Goal: Task Accomplishment & Management: Manage account settings

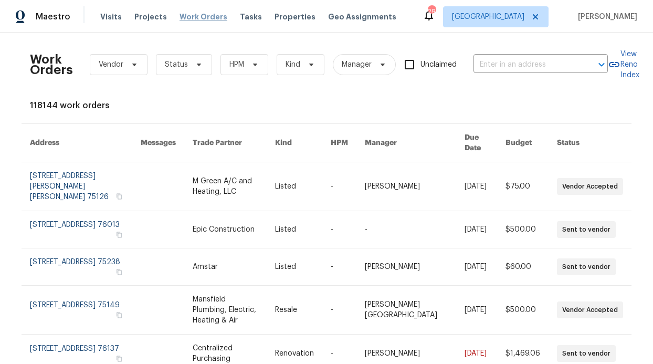
click at [185, 12] on span "Work Orders" at bounding box center [204, 17] width 48 height 11
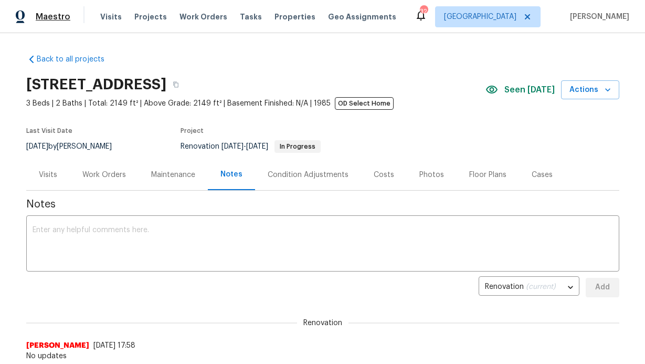
scroll to position [16, 0]
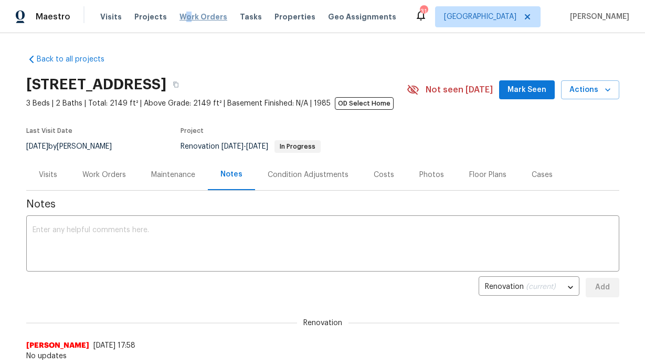
click at [181, 16] on span "Work Orders" at bounding box center [204, 17] width 48 height 11
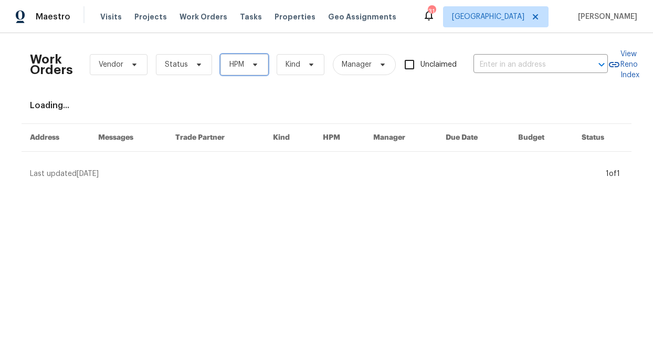
click at [244, 70] on span "HPM" at bounding box center [245, 64] width 48 height 21
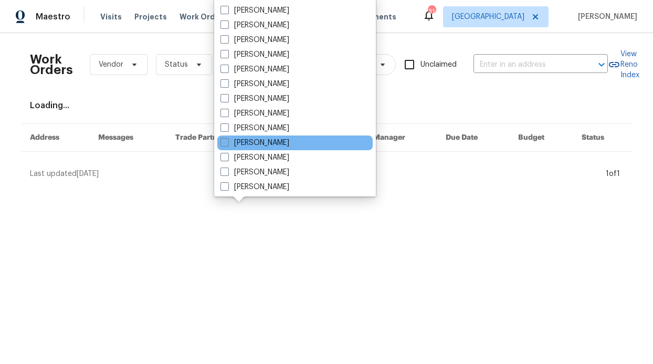
scroll to position [586, 0]
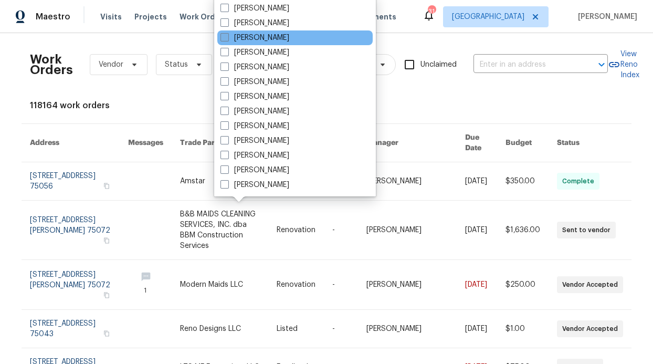
click at [255, 39] on label "[PERSON_NAME]" at bounding box center [255, 38] width 69 height 11
click at [227, 39] on input "[PERSON_NAME]" at bounding box center [224, 36] width 7 height 7
checkbox input "true"
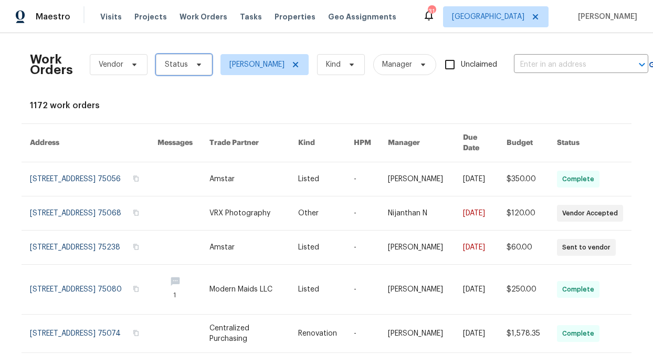
click at [181, 58] on span "Status" at bounding box center [184, 64] width 56 height 21
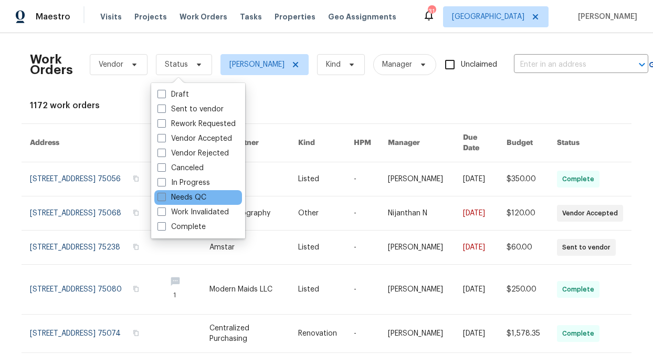
click at [195, 195] on label "Needs QC" at bounding box center [182, 197] width 49 height 11
click at [164, 195] on input "Needs QC" at bounding box center [161, 195] width 7 height 7
checkbox input "true"
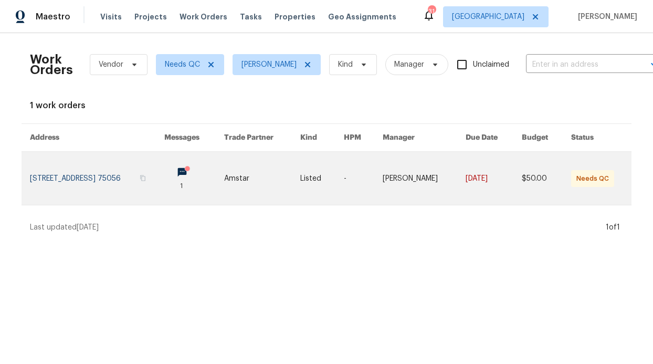
click at [217, 171] on link at bounding box center [194, 178] width 60 height 53
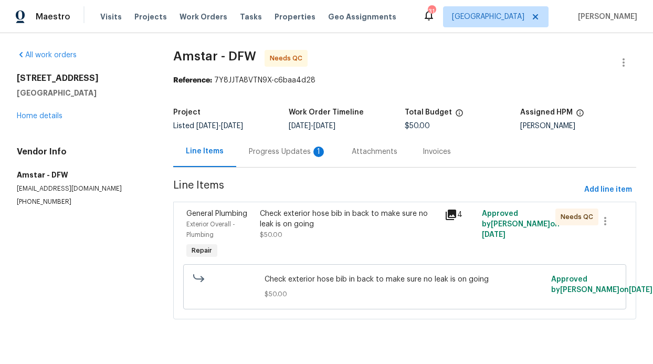
click at [274, 151] on div "Progress Updates 1" at bounding box center [288, 151] width 78 height 11
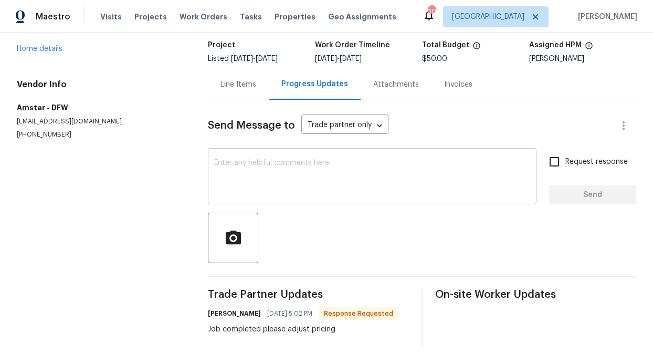
scroll to position [75, 0]
click at [223, 81] on div "Line Items" at bounding box center [238, 84] width 61 height 31
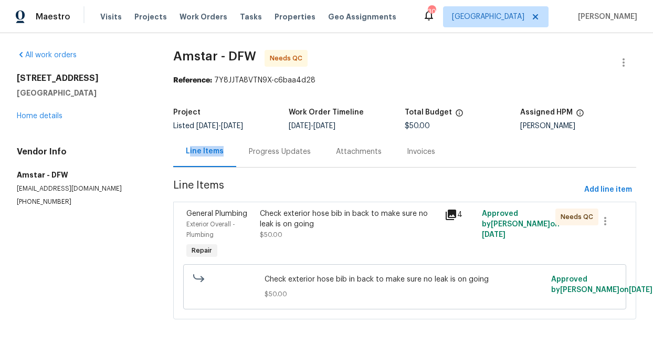
scroll to position [10, 0]
click at [254, 146] on div "Progress Updates" at bounding box center [280, 151] width 62 height 11
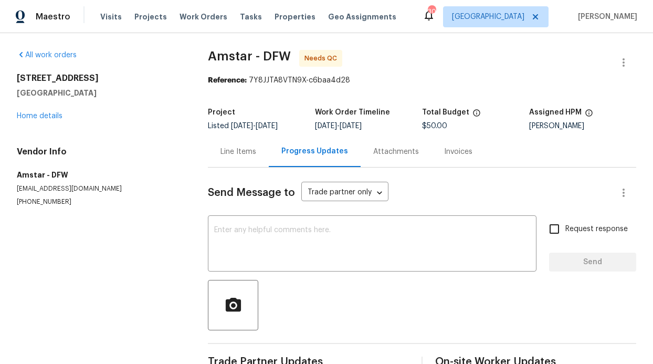
click at [232, 158] on div "Line Items" at bounding box center [238, 151] width 61 height 31
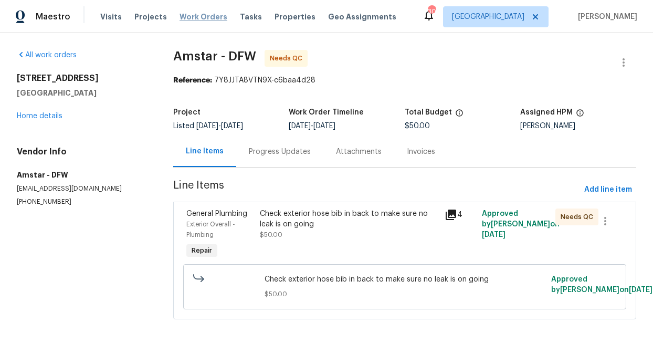
click at [201, 18] on span "Work Orders" at bounding box center [204, 17] width 48 height 11
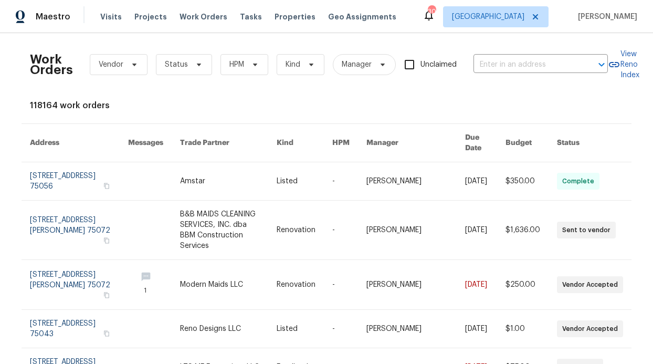
click at [244, 75] on div "Work Orders Vendor Status HPM Kind Manager Unclaimed ​" at bounding box center [319, 64] width 578 height 46
click at [261, 64] on span "HPM" at bounding box center [245, 64] width 48 height 21
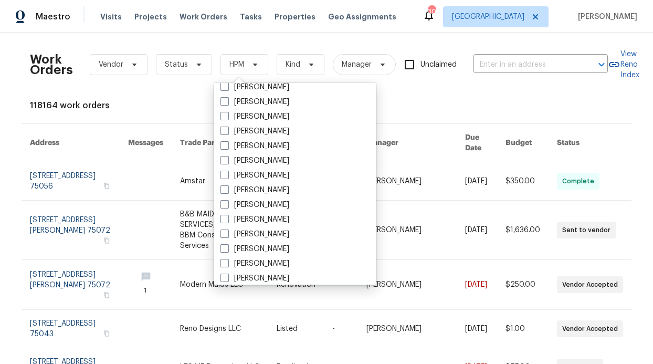
scroll to position [586, 0]
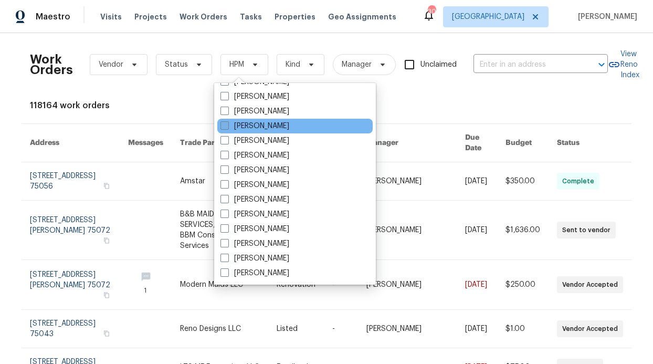
click at [253, 124] on label "[PERSON_NAME]" at bounding box center [255, 126] width 69 height 11
click at [227, 124] on input "[PERSON_NAME]" at bounding box center [224, 124] width 7 height 7
checkbox input "true"
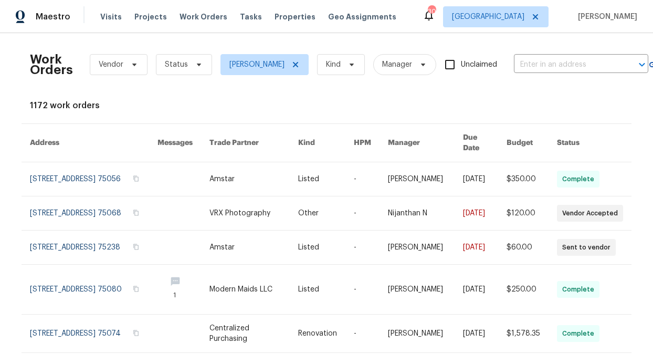
click at [179, 78] on div "Work Orders Vendor Status RonDerrick Jackson Kind Manager Unclaimed ​" at bounding box center [339, 64] width 618 height 46
click at [182, 71] on span "Status" at bounding box center [184, 64] width 56 height 21
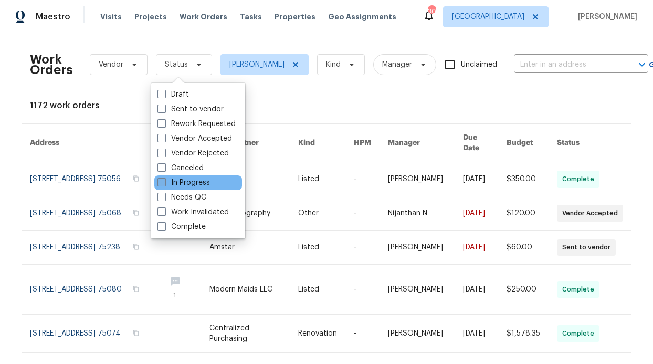
click at [193, 187] on label "In Progress" at bounding box center [184, 182] width 53 height 11
click at [164, 184] on input "In Progress" at bounding box center [161, 180] width 7 height 7
checkbox input "true"
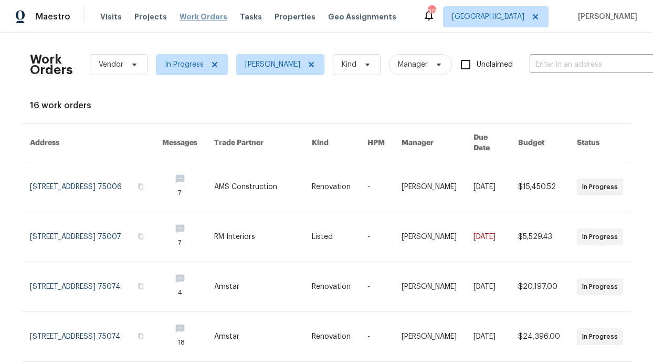
click at [208, 19] on span "Work Orders" at bounding box center [204, 17] width 48 height 11
click at [290, 20] on span "Properties" at bounding box center [295, 17] width 41 height 11
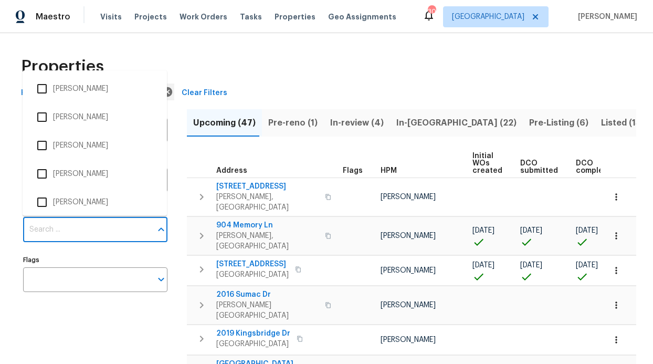
click at [76, 222] on input "Individuals" at bounding box center [87, 229] width 129 height 25
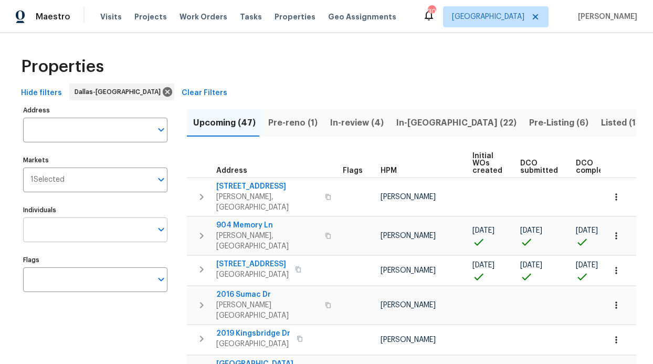
click at [90, 227] on input "Individuals" at bounding box center [87, 229] width 129 height 25
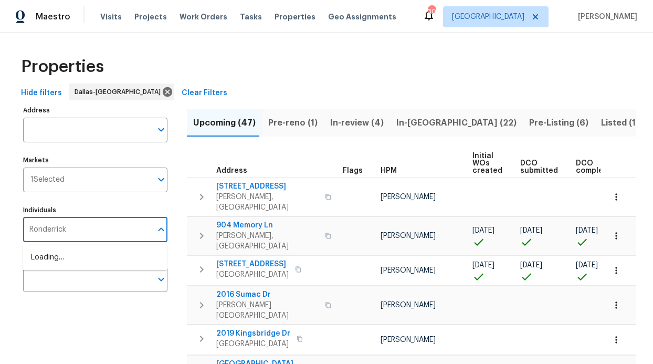
type input "Ronderrick"
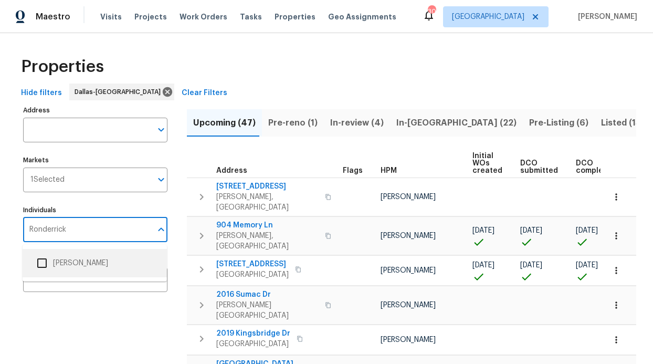
click at [89, 267] on li "[PERSON_NAME]" at bounding box center [95, 263] width 128 height 22
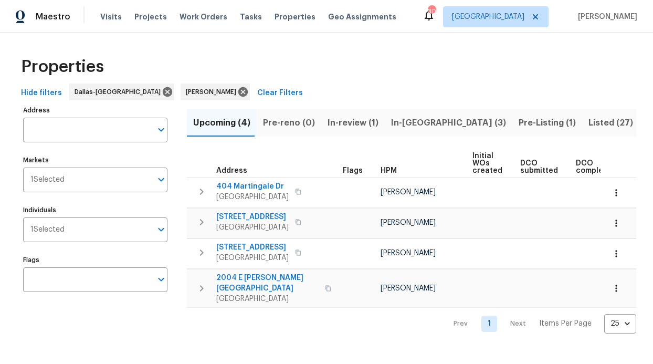
click at [401, 120] on span "In-reno (3)" at bounding box center [448, 123] width 115 height 15
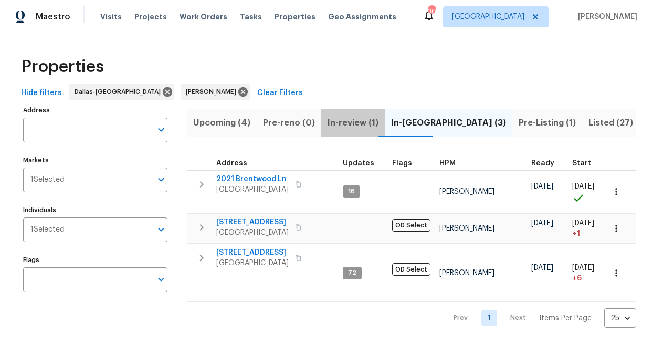
click at [343, 116] on span "In-review (1)" at bounding box center [353, 123] width 51 height 15
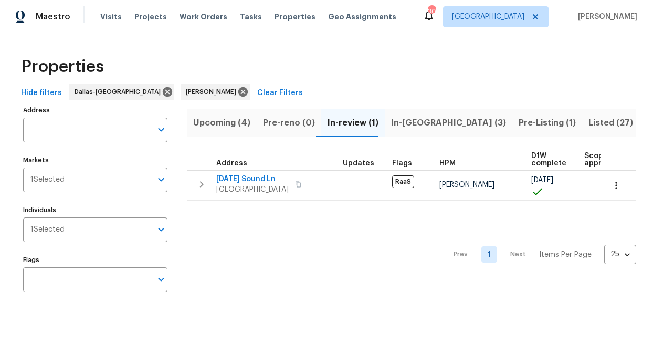
click at [405, 120] on span "In-reno (3)" at bounding box center [448, 123] width 115 height 15
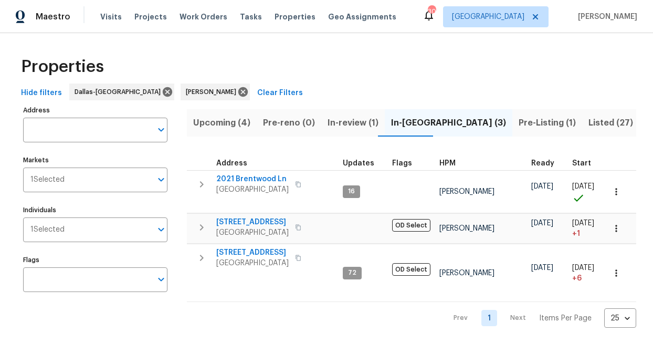
click at [191, 23] on div "Visits Projects Work Orders Tasks Properties Geo Assignments" at bounding box center [254, 16] width 309 height 21
click at [192, 15] on span "Work Orders" at bounding box center [204, 17] width 48 height 11
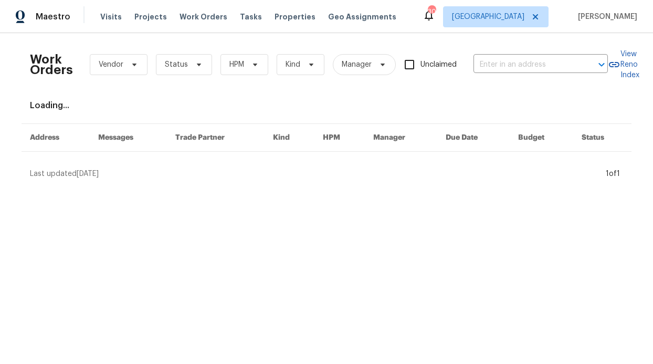
click at [226, 49] on div "Work Orders Vendor Status HPM Kind Manager Unclaimed ​" at bounding box center [319, 64] width 578 height 46
click at [226, 50] on div "Work Orders Vendor Status HPM Kind Manager Unclaimed ​" at bounding box center [319, 64] width 578 height 46
click at [233, 63] on span "HPM" at bounding box center [236, 64] width 15 height 11
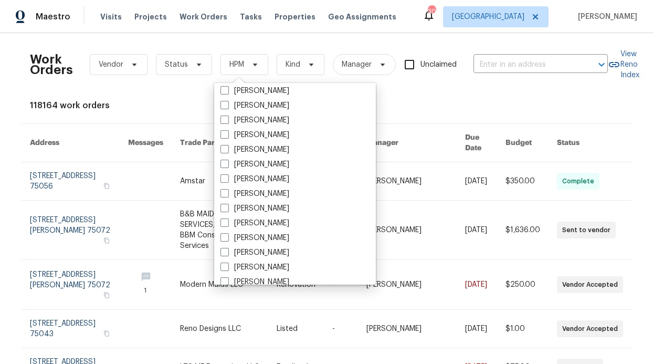
scroll to position [535, 0]
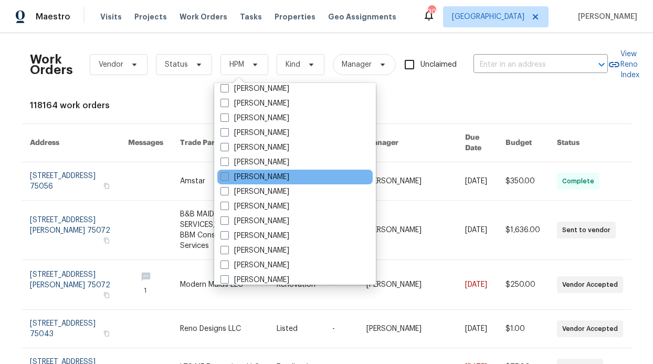
click at [289, 179] on label "[PERSON_NAME]" at bounding box center [255, 177] width 69 height 11
click at [227, 179] on input "[PERSON_NAME]" at bounding box center [224, 175] width 7 height 7
checkbox input "true"
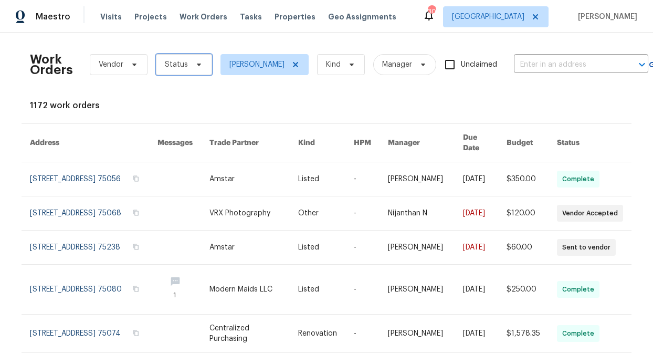
click at [187, 56] on span "Status" at bounding box center [184, 64] width 56 height 21
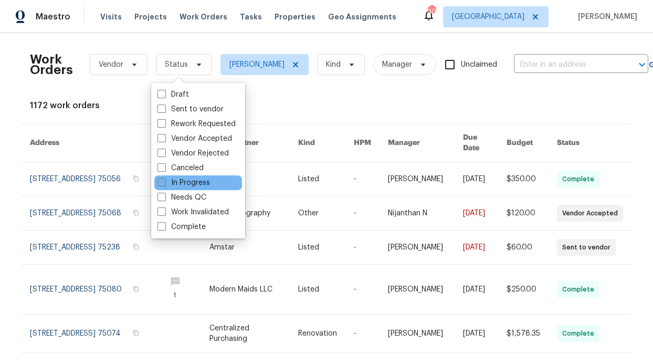
click at [180, 186] on label "In Progress" at bounding box center [184, 182] width 53 height 11
click at [164, 184] on input "In Progress" at bounding box center [161, 180] width 7 height 7
checkbox input "true"
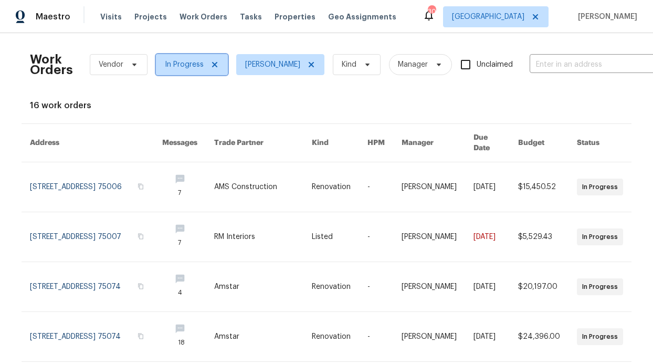
click at [218, 62] on span "In Progress" at bounding box center [192, 64] width 72 height 21
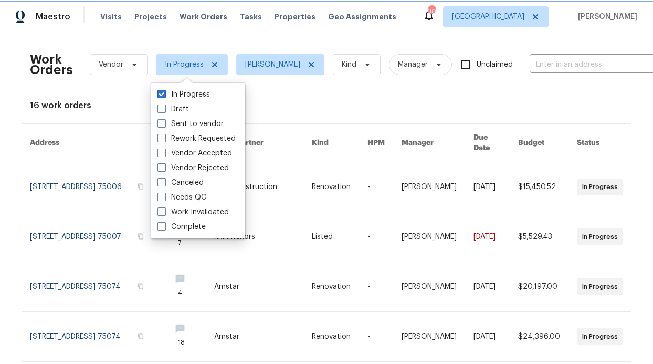
click at [212, 62] on icon at bounding box center [215, 64] width 8 height 8
checkbox input "false"
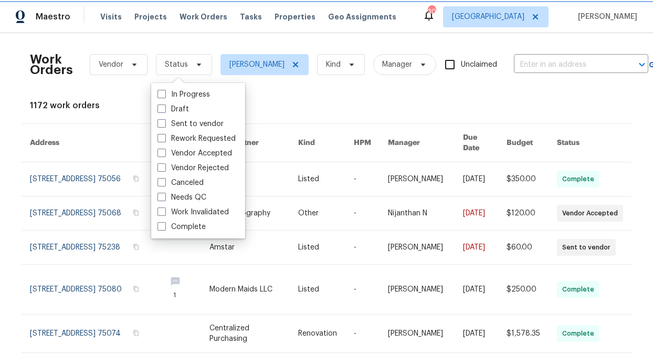
click at [193, 69] on span "Status" at bounding box center [184, 64] width 56 height 21
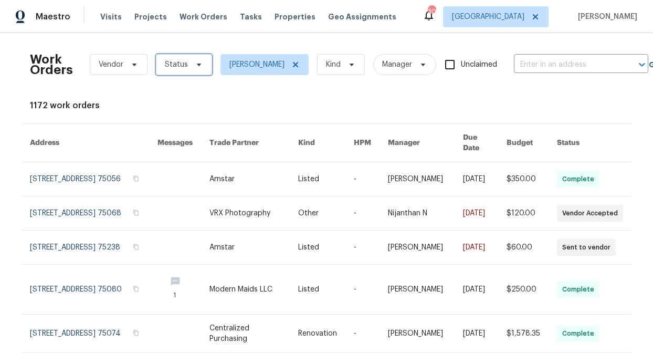
click at [190, 68] on span "Status" at bounding box center [184, 64] width 56 height 21
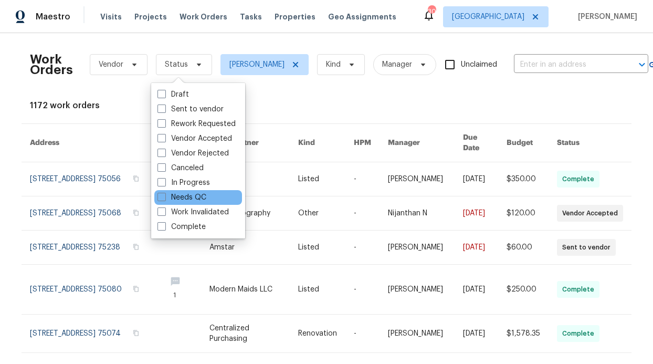
click at [179, 203] on div "Needs QC" at bounding box center [198, 197] width 88 height 15
click at [177, 197] on label "Needs QC" at bounding box center [182, 197] width 49 height 11
click at [164, 197] on input "Needs QC" at bounding box center [161, 195] width 7 height 7
checkbox input "true"
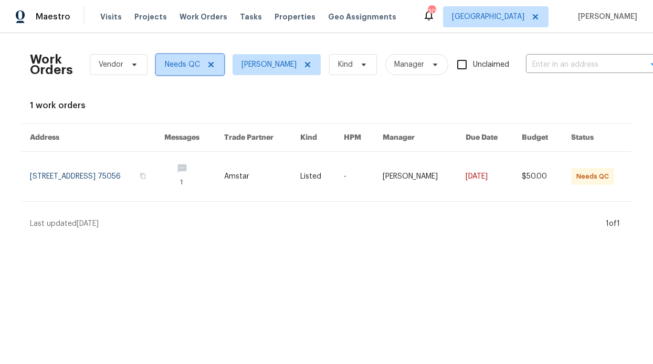
click at [207, 61] on icon at bounding box center [211, 64] width 8 height 8
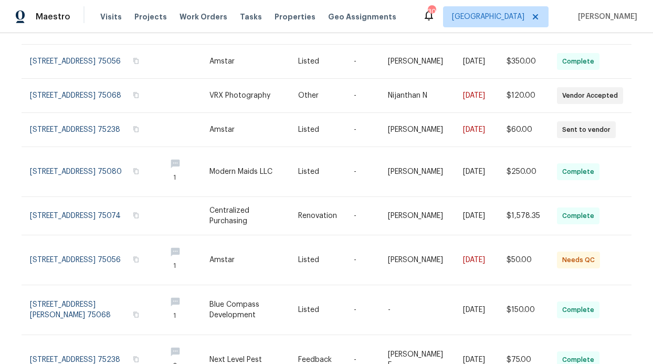
scroll to position [116, 0]
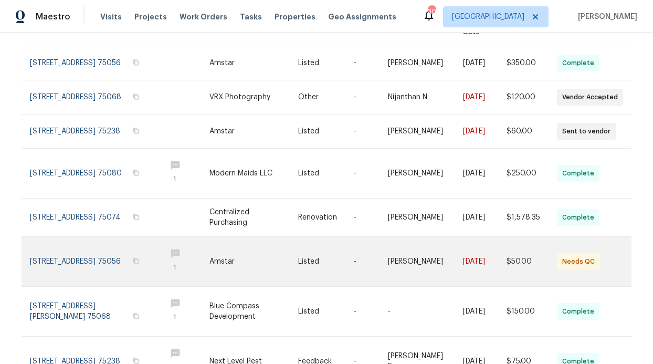
click at [333, 285] on link at bounding box center [326, 261] width 56 height 49
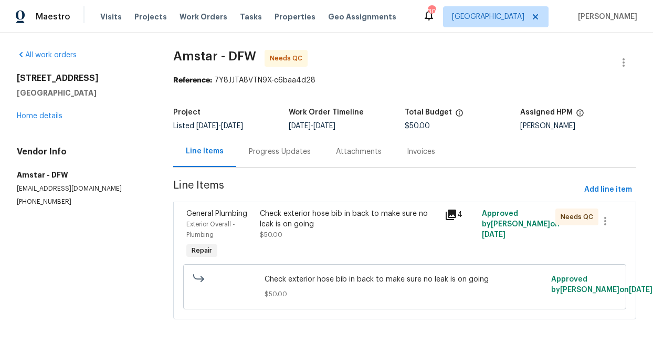
click at [287, 219] on div "Check exterior hose bib in back to make sure no leak is on going" at bounding box center [349, 218] width 179 height 21
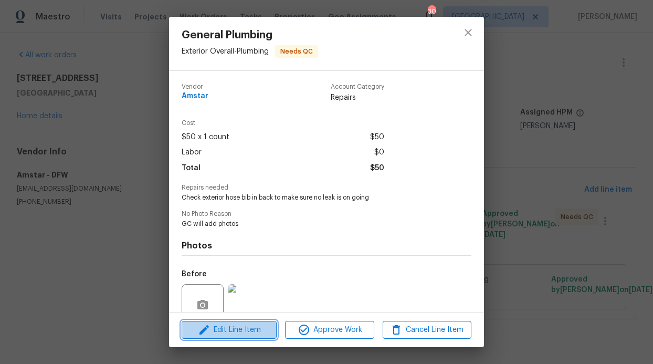
click at [237, 323] on span "Edit Line Item" at bounding box center [229, 329] width 89 height 13
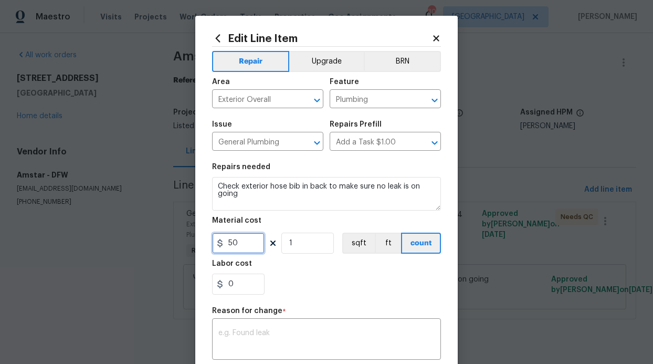
drag, startPoint x: 240, startPoint y: 249, endPoint x: 220, endPoint y: 247, distance: 20.1
click at [220, 247] on input "50" at bounding box center [238, 243] width 53 height 21
type input "380"
click at [233, 324] on div "x ​" at bounding box center [326, 340] width 229 height 39
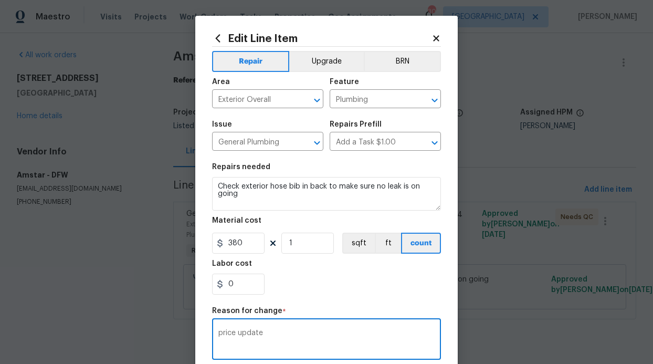
type textarea "price update"
click at [308, 294] on div "0" at bounding box center [326, 284] width 229 height 21
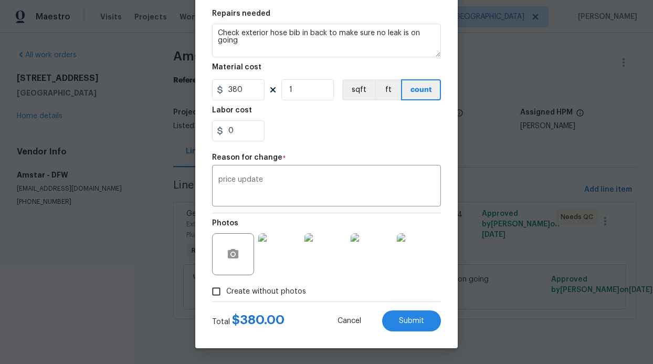
scroll to position [154, 0]
click at [423, 314] on button "Submit" at bounding box center [411, 320] width 59 height 21
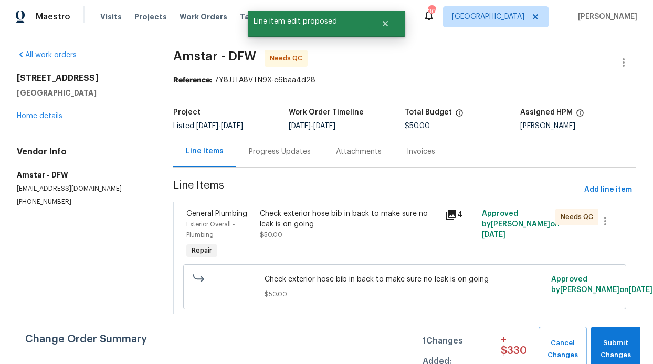
scroll to position [0, 0]
click at [616, 345] on span "Submit Changes" at bounding box center [615, 349] width 39 height 24
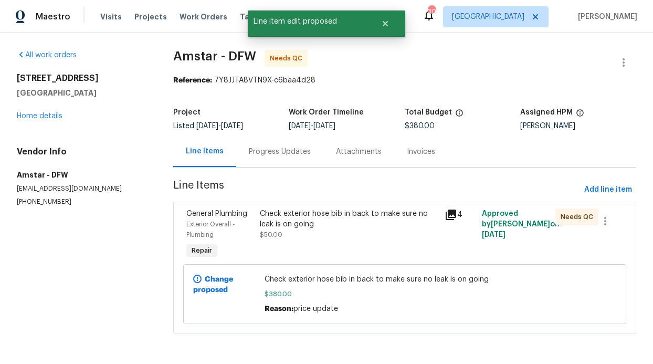
click at [603, 288] on div at bounding box center [583, 294] width 71 height 46
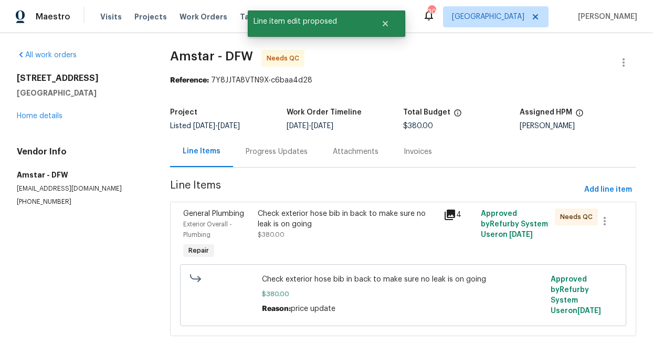
click at [382, 233] on div "Check exterior hose bib in back to make sure no leak is on going $380.00" at bounding box center [348, 224] width 180 height 32
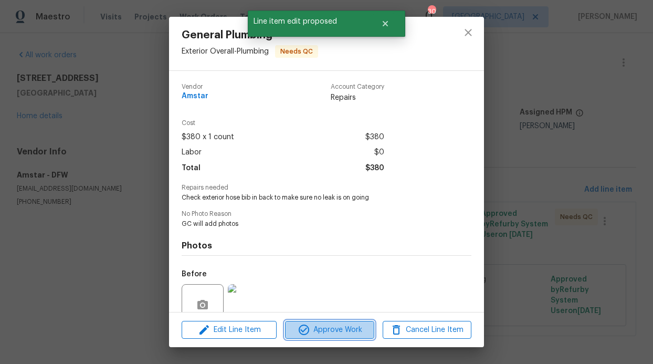
click at [340, 338] on button "Approve Work" at bounding box center [329, 330] width 89 height 18
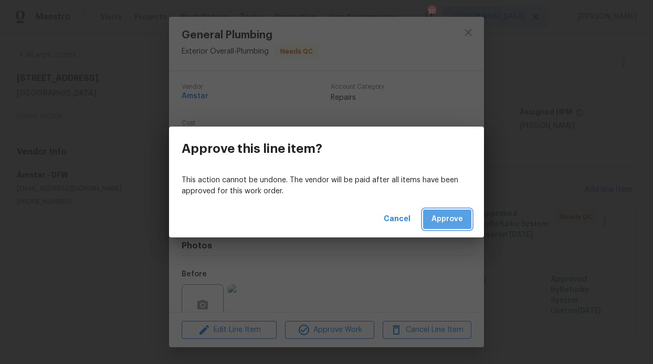
click at [449, 219] on span "Approve" at bounding box center [448, 219] width 32 height 13
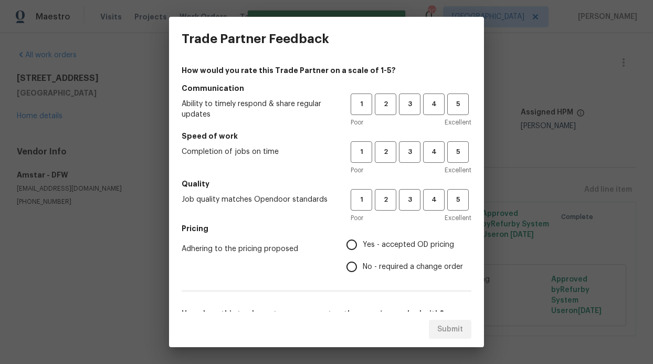
click at [473, 99] on div "How would you rate this Trade Partner on a scale of 1-5? Communication Ability …" at bounding box center [326, 186] width 315 height 250
drag, startPoint x: 469, startPoint y: 99, endPoint x: 463, endPoint y: 99, distance: 5.8
click at [463, 99] on div "How would you rate this Trade Partner on a scale of 1-5? Communication Ability …" at bounding box center [326, 186] width 315 height 250
click at [463, 99] on div "1 2 3 4 5" at bounding box center [411, 104] width 121 height 22
click at [449, 106] on span "5" at bounding box center [457, 104] width 19 height 12
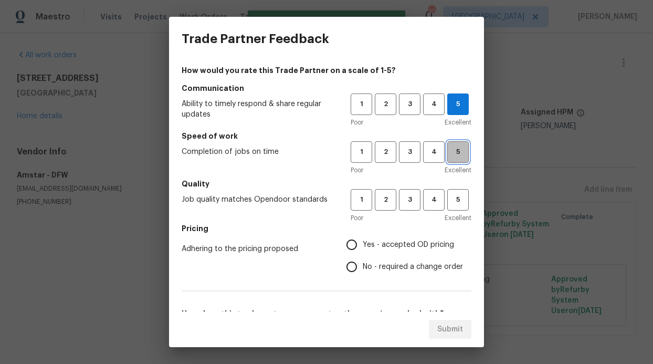
click at [447, 159] on button "5" at bounding box center [458, 152] width 22 height 22
click at [448, 200] on span "5" at bounding box center [457, 200] width 19 height 12
click at [408, 234] on label "Yes - accepted OD pricing" at bounding box center [402, 245] width 122 height 22
click at [363, 234] on input "Yes - accepted OD pricing" at bounding box center [352, 245] width 22 height 22
radio input "true"
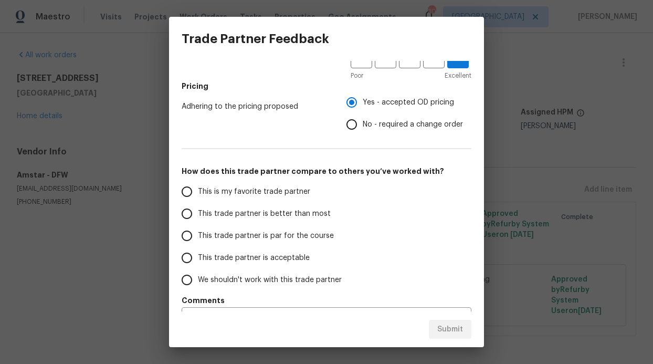
scroll to position [160, 0]
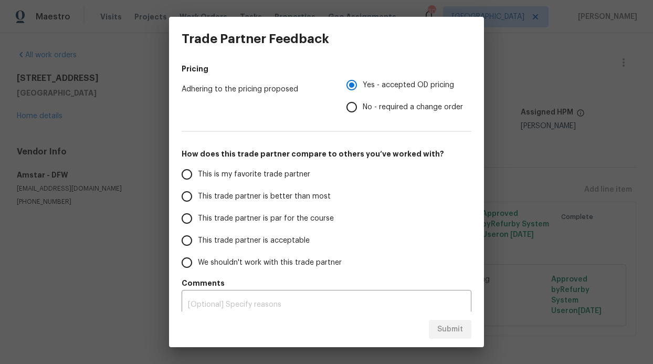
click at [291, 191] on span "This trade partner is better than most" at bounding box center [264, 196] width 133 height 11
click at [198, 191] on input "This trade partner is better than most" at bounding box center [187, 196] width 22 height 22
click at [458, 327] on span "Submit" at bounding box center [450, 329] width 26 height 13
radio input "true"
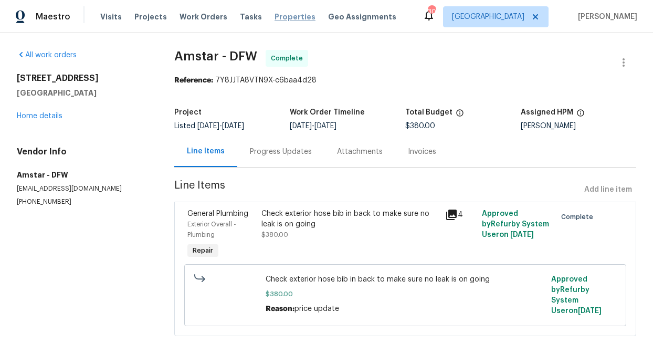
click at [289, 18] on span "Properties" at bounding box center [295, 17] width 41 height 11
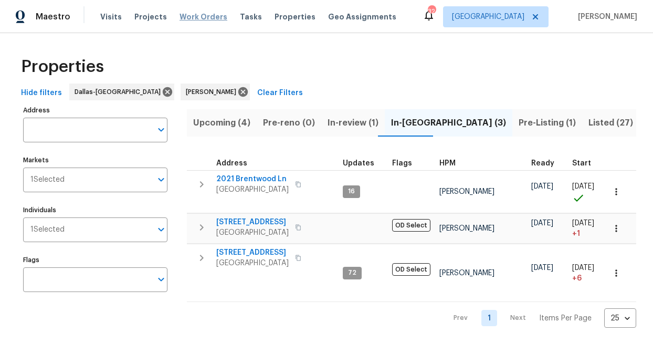
click at [206, 19] on span "Work Orders" at bounding box center [204, 17] width 48 height 11
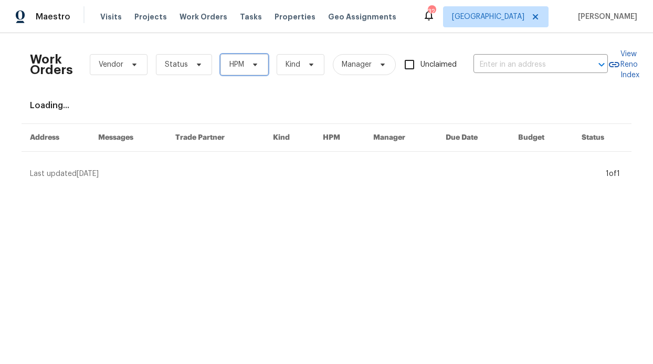
click at [251, 62] on icon at bounding box center [255, 64] width 8 height 8
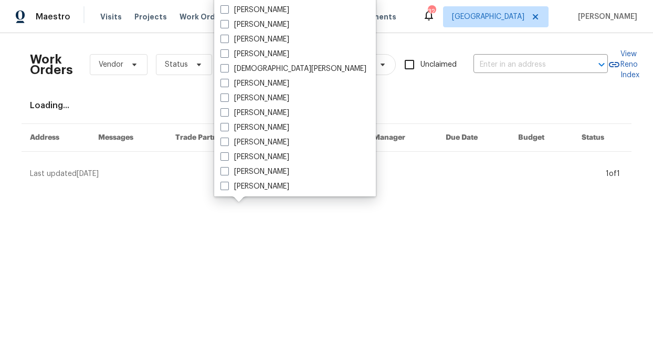
scroll to position [496, 0]
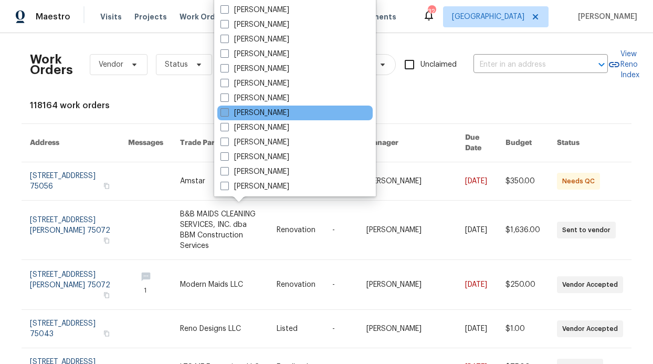
click at [267, 117] on label "[PERSON_NAME]" at bounding box center [255, 113] width 69 height 11
click at [227, 114] on input "[PERSON_NAME]" at bounding box center [224, 111] width 7 height 7
checkbox input "true"
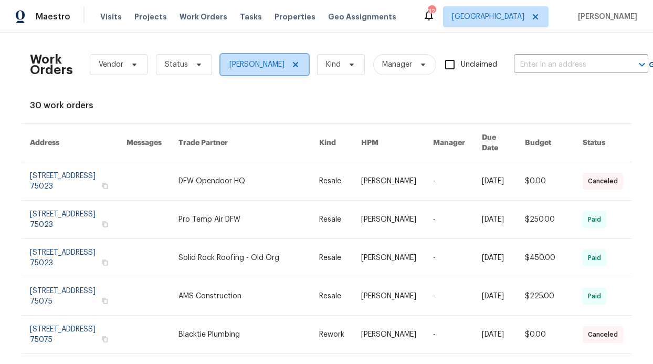
drag, startPoint x: 250, startPoint y: 55, endPoint x: 251, endPoint y: 63, distance: 8.5
click at [251, 55] on span "Rob Emerson" at bounding box center [265, 64] width 88 height 21
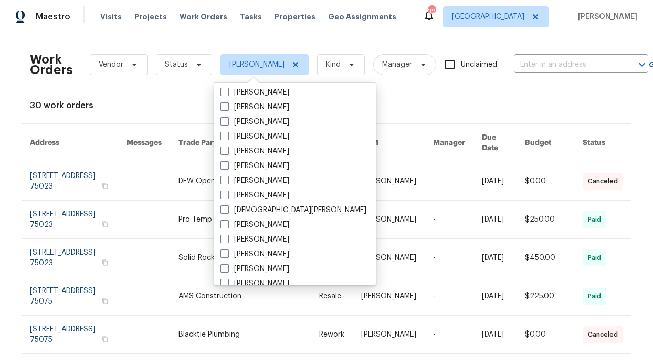
scroll to position [501, 0]
click at [278, 211] on label "[PERSON_NAME]" at bounding box center [255, 210] width 69 height 11
click at [227, 211] on input "[PERSON_NAME]" at bounding box center [224, 208] width 7 height 7
checkbox input "true"
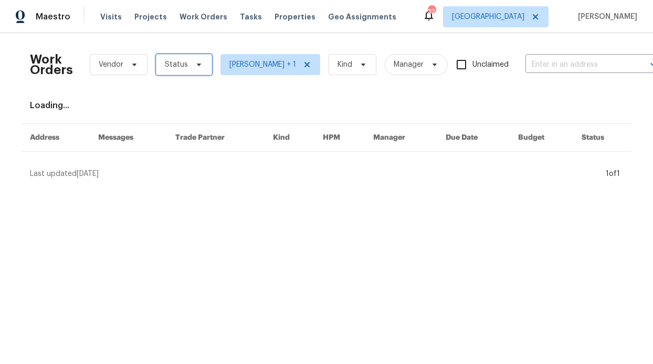
click at [185, 56] on span "Status" at bounding box center [184, 64] width 56 height 21
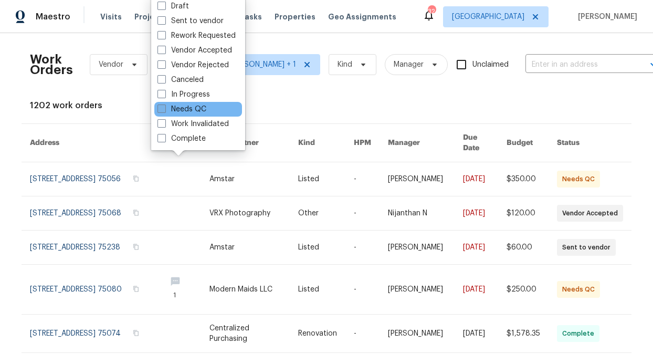
click at [198, 106] on label "Needs QC" at bounding box center [182, 109] width 49 height 11
click at [164, 106] on input "Needs QC" at bounding box center [161, 107] width 7 height 7
checkbox input "true"
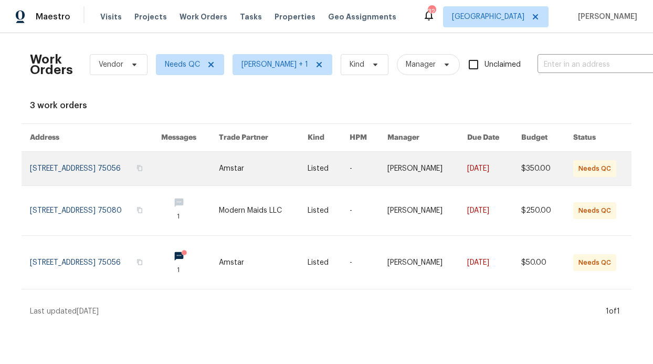
click at [219, 170] on link at bounding box center [190, 169] width 58 height 34
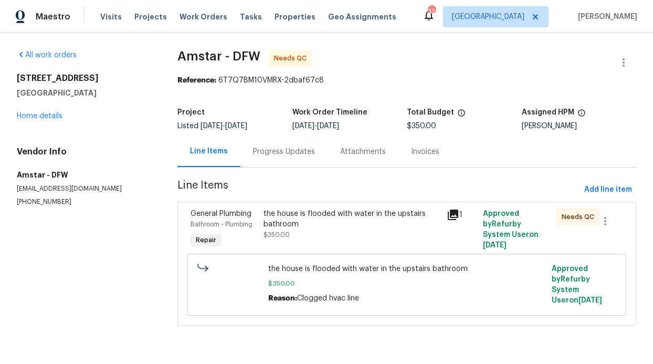
click at [314, 221] on div "the house is flooded with water in the upstairs bathroom" at bounding box center [352, 218] width 176 height 21
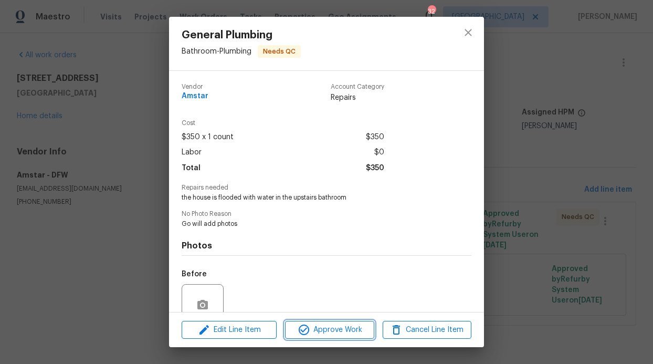
click at [333, 338] on button "Approve Work" at bounding box center [329, 330] width 89 height 18
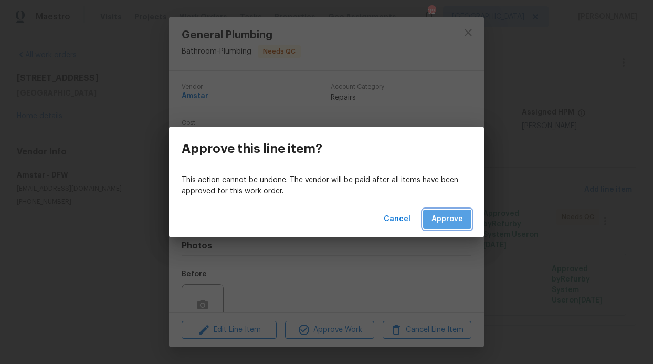
drag, startPoint x: 462, startPoint y: 210, endPoint x: 459, endPoint y: 215, distance: 6.1
click at [462, 211] on button "Approve" at bounding box center [447, 218] width 48 height 19
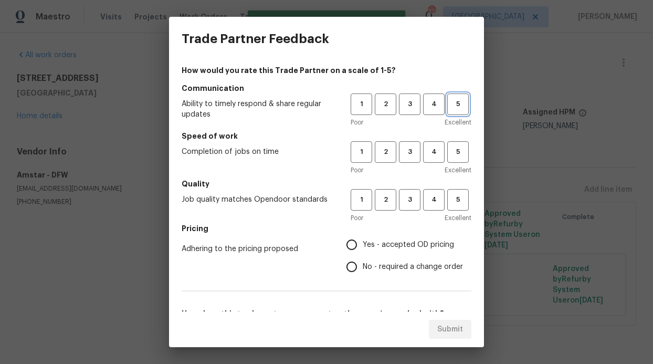
drag, startPoint x: 455, startPoint y: 108, endPoint x: 455, endPoint y: 113, distance: 5.8
click at [455, 108] on span "5" at bounding box center [457, 104] width 19 height 12
click at [463, 165] on span "Excellent" at bounding box center [458, 170] width 27 height 11
click at [457, 155] on span "5" at bounding box center [457, 152] width 19 height 12
drag, startPoint x: 450, startPoint y: 197, endPoint x: 431, endPoint y: 206, distance: 21.2
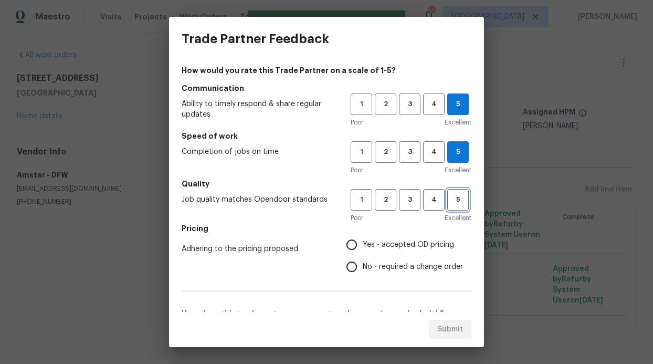
click at [450, 197] on span "5" at bounding box center [457, 200] width 19 height 12
click at [382, 248] on span "Yes - accepted OD pricing" at bounding box center [408, 244] width 91 height 11
click at [363, 248] on input "Yes - accepted OD pricing" at bounding box center [352, 245] width 22 height 22
radio input "true"
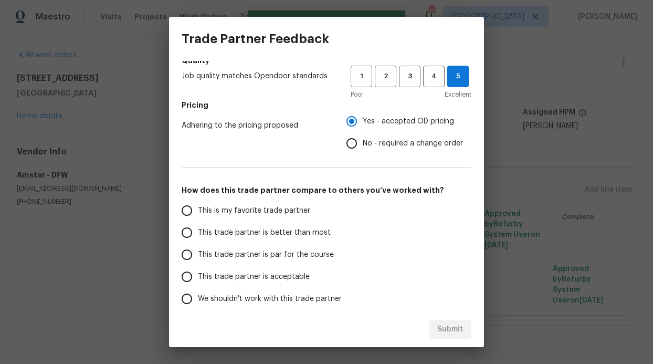
scroll to position [150, 0]
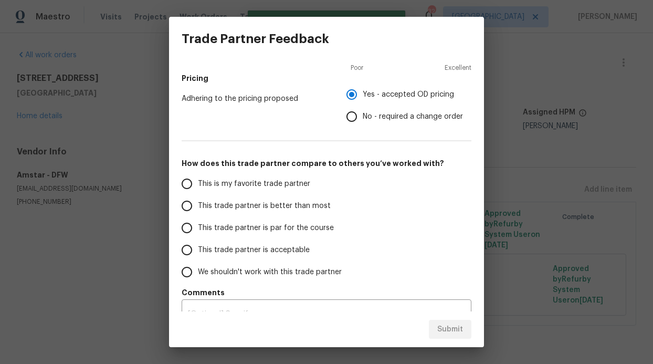
click at [222, 203] on span "This trade partner is better than most" at bounding box center [264, 206] width 133 height 11
click at [198, 203] on input "This trade partner is better than most" at bounding box center [187, 206] width 22 height 22
click at [445, 317] on div "Submit" at bounding box center [326, 329] width 315 height 36
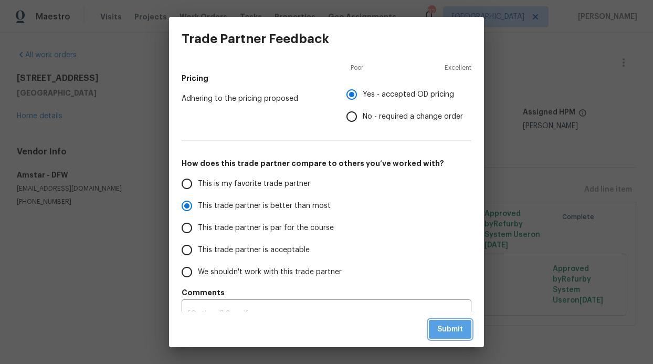
click at [448, 324] on span "Submit" at bounding box center [450, 329] width 26 height 13
radio input "true"
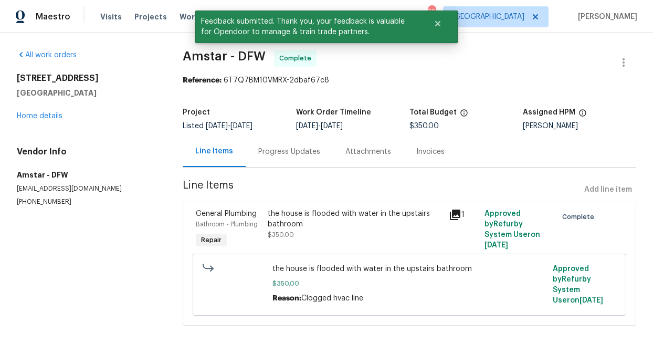
click at [44, 120] on div "5413 Mohawk Ct The Colony, TX 75056 Home details" at bounding box center [87, 97] width 141 height 48
click at [44, 118] on link "Home details" at bounding box center [40, 115] width 46 height 7
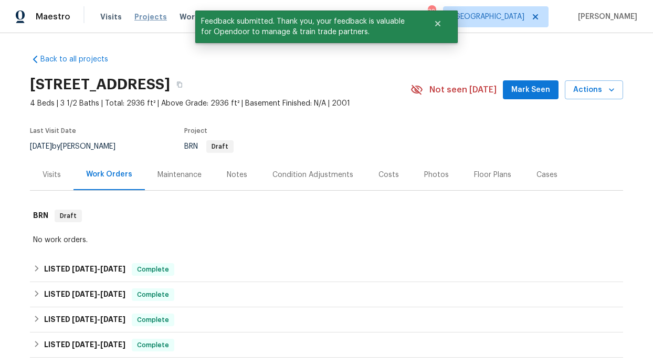
click at [147, 20] on span "Projects" at bounding box center [150, 17] width 33 height 11
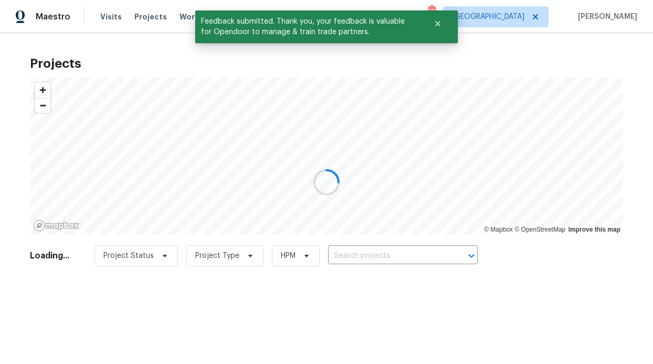
click at [175, 14] on div at bounding box center [326, 182] width 653 height 364
click at [179, 17] on div at bounding box center [326, 182] width 653 height 364
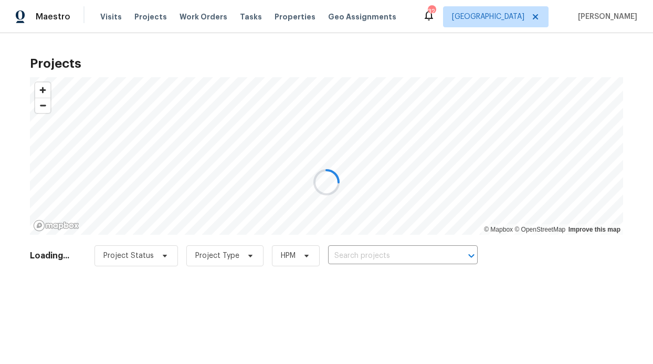
click at [180, 17] on div at bounding box center [326, 182] width 653 height 364
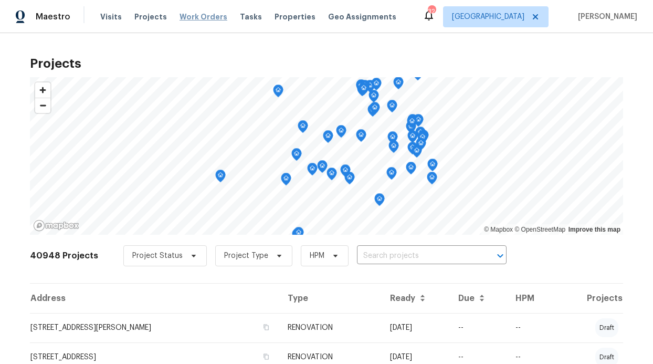
click at [186, 17] on span "Work Orders" at bounding box center [204, 17] width 48 height 11
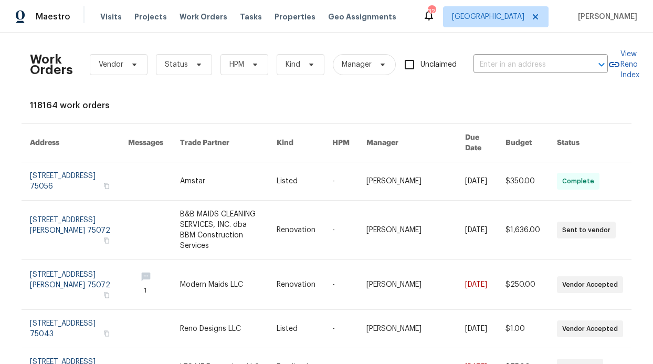
drag, startPoint x: 224, startPoint y: 53, endPoint x: 230, endPoint y: 61, distance: 9.8
click at [225, 53] on div "Work Orders Vendor Status HPM Kind Manager Unclaimed ​" at bounding box center [319, 64] width 578 height 46
click at [232, 62] on span "HPM" at bounding box center [236, 64] width 15 height 11
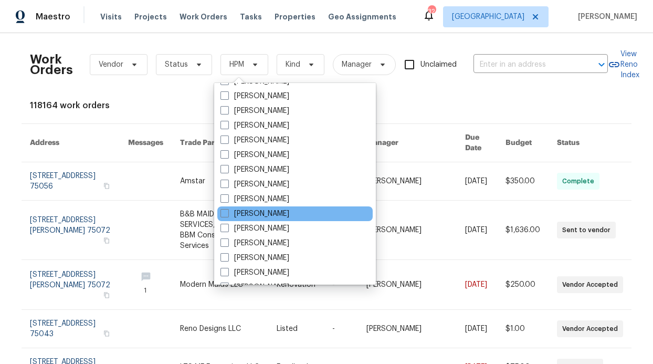
scroll to position [499, 0]
click at [251, 214] on label "[PERSON_NAME]" at bounding box center [255, 212] width 69 height 11
click at [227, 214] on input "[PERSON_NAME]" at bounding box center [224, 210] width 7 height 7
checkbox input "true"
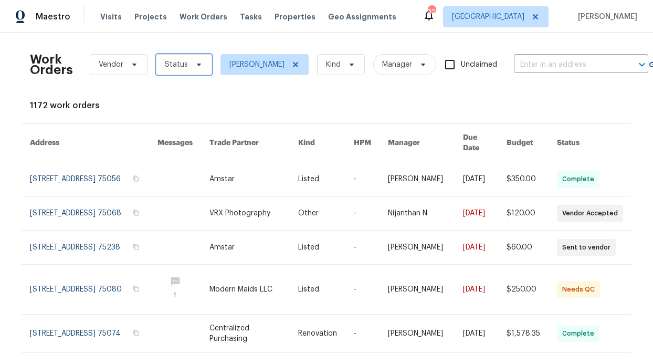
click at [176, 57] on span "Status" at bounding box center [184, 64] width 56 height 21
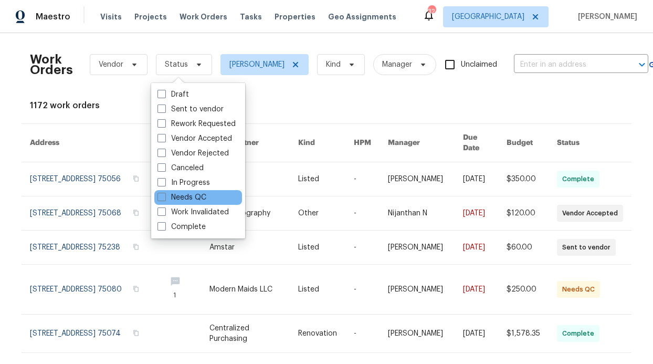
click at [187, 203] on div "Needs QC" at bounding box center [198, 197] width 88 height 15
click at [187, 199] on label "Needs QC" at bounding box center [182, 197] width 49 height 11
click at [164, 199] on input "Needs QC" at bounding box center [161, 195] width 7 height 7
checkbox input "true"
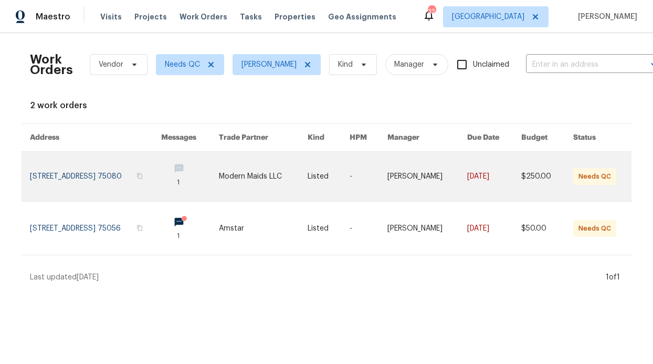
click at [261, 174] on link at bounding box center [263, 176] width 89 height 49
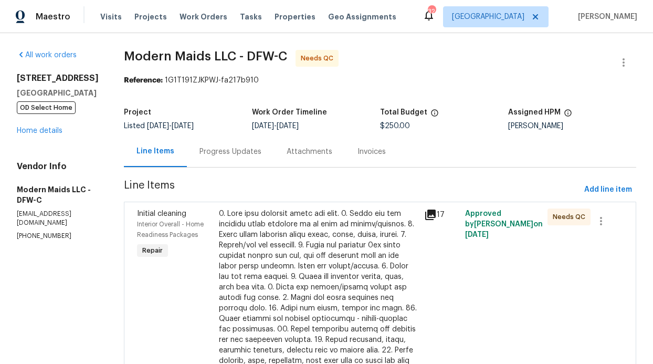
click at [260, 228] on div at bounding box center [318, 339] width 199 height 263
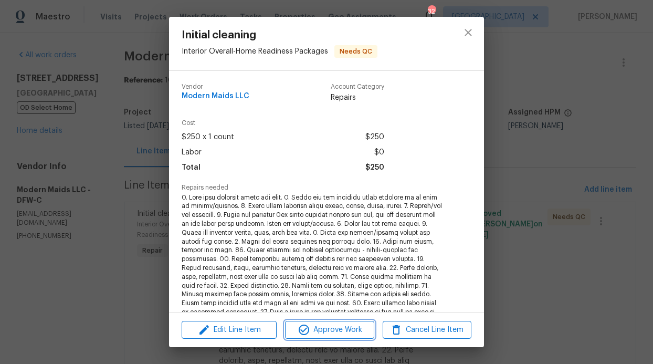
click at [339, 324] on span "Approve Work" at bounding box center [329, 329] width 82 height 13
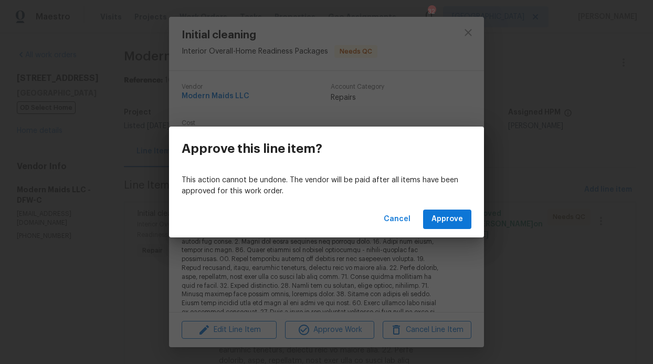
click at [456, 203] on div "Cancel Approve" at bounding box center [326, 219] width 315 height 36
click at [454, 213] on span "Approve" at bounding box center [448, 219] width 32 height 13
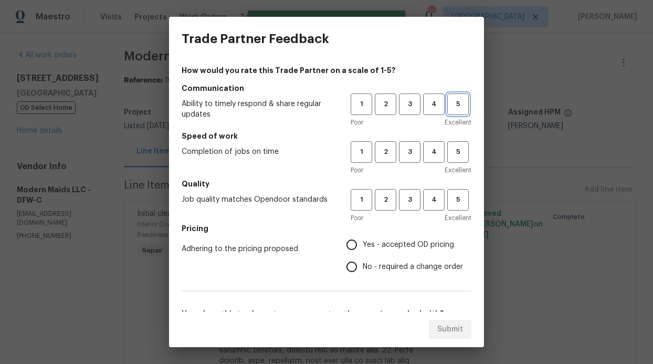
click at [453, 108] on span "5" at bounding box center [457, 104] width 19 height 12
click at [448, 152] on span "5" at bounding box center [457, 152] width 19 height 12
click at [450, 200] on span "5" at bounding box center [457, 200] width 19 height 12
click at [377, 252] on label "Yes - accepted OD pricing" at bounding box center [402, 245] width 122 height 22
click at [363, 252] on input "Yes - accepted OD pricing" at bounding box center [352, 245] width 22 height 22
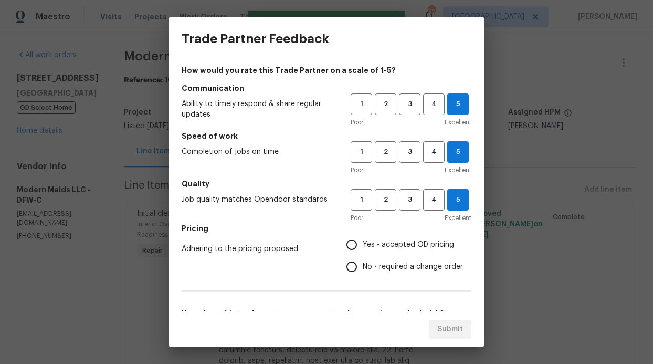
radio input "true"
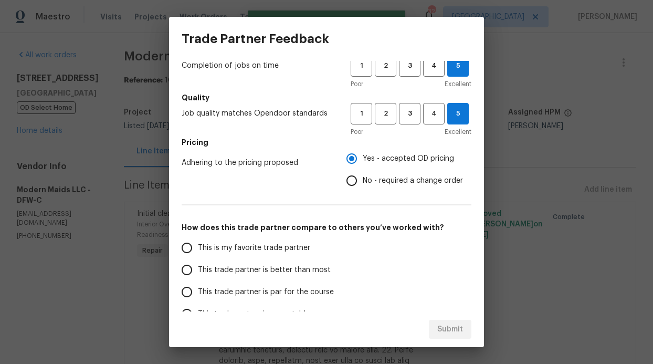
scroll to position [87, 0]
click at [252, 270] on span "This trade partner is better than most" at bounding box center [264, 269] width 133 height 11
click at [198, 270] on input "This trade partner is better than most" at bounding box center [187, 269] width 22 height 22
click at [460, 328] on span "Submit" at bounding box center [450, 329] width 26 height 13
radio input "true"
